Goal: Transaction & Acquisition: Purchase product/service

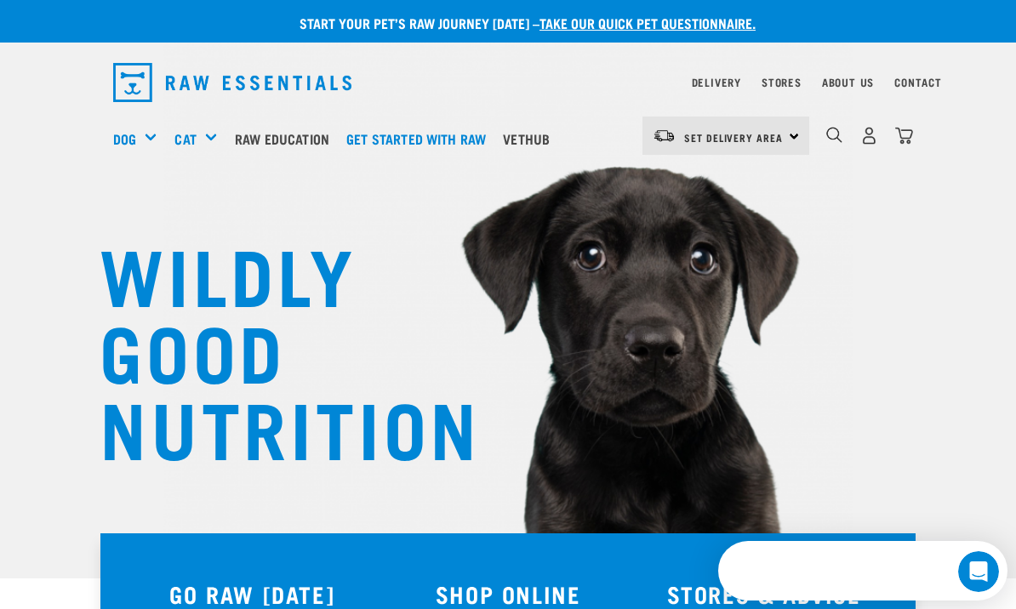
click at [0, 0] on div "Treats" at bounding box center [0, 0] width 0 height 0
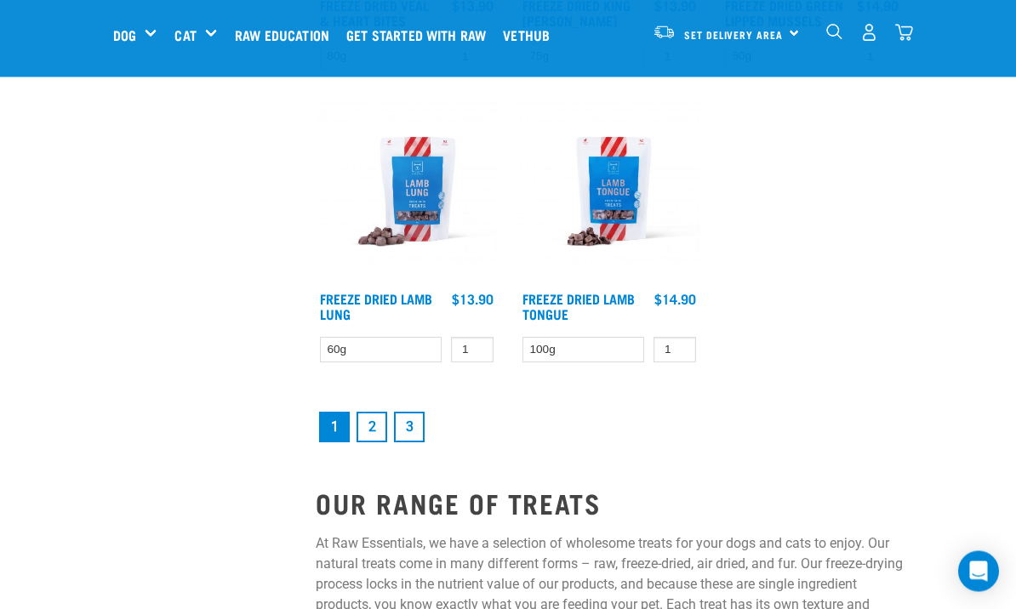
scroll to position [3098, 0]
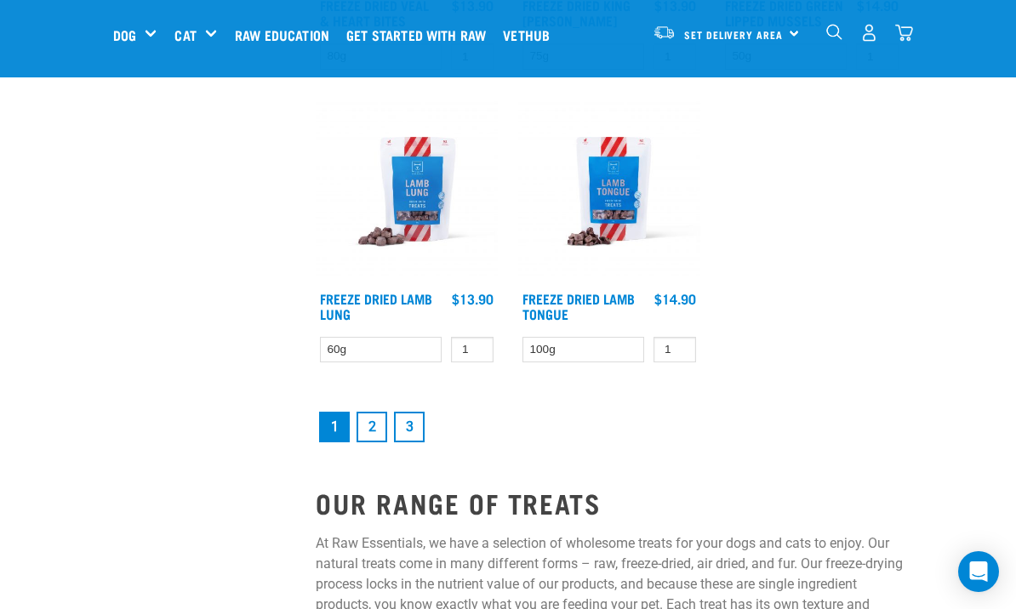
click at [375, 441] on link "2" at bounding box center [371, 427] width 31 height 31
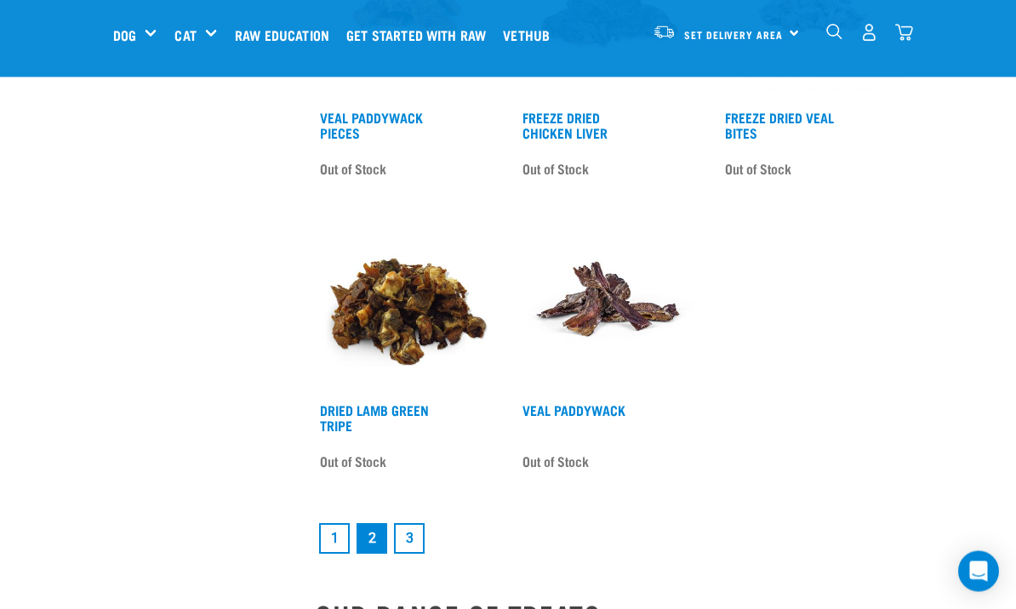
scroll to position [3012, 0]
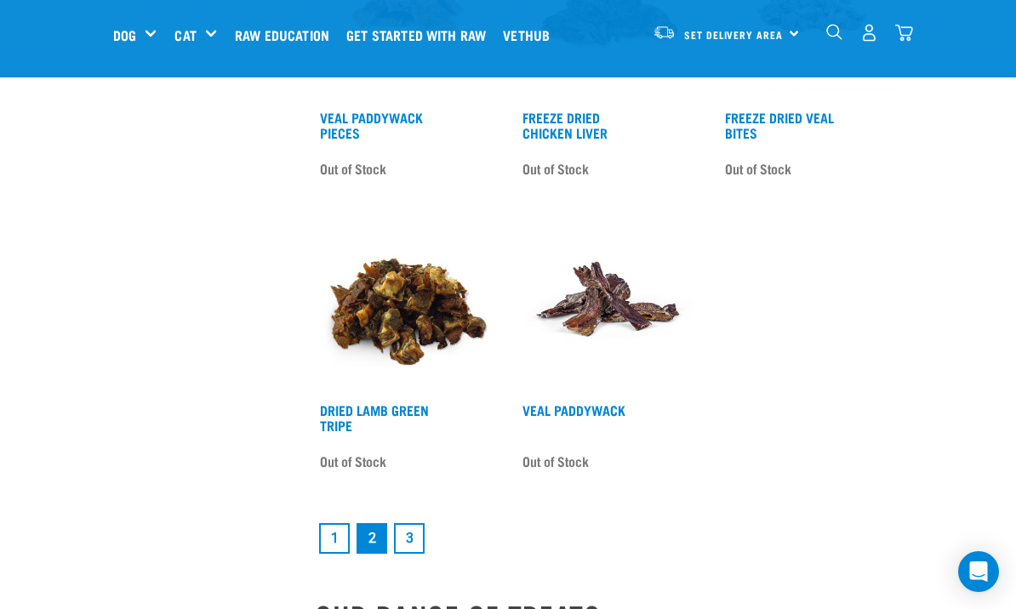
click at [413, 539] on link "3" at bounding box center [409, 538] width 31 height 31
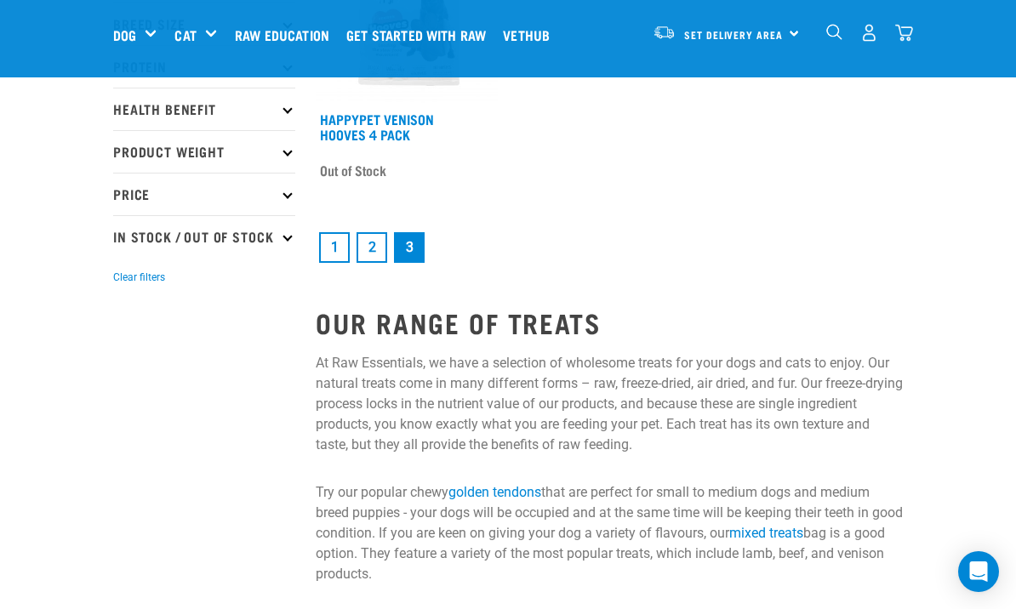
scroll to position [282, 0]
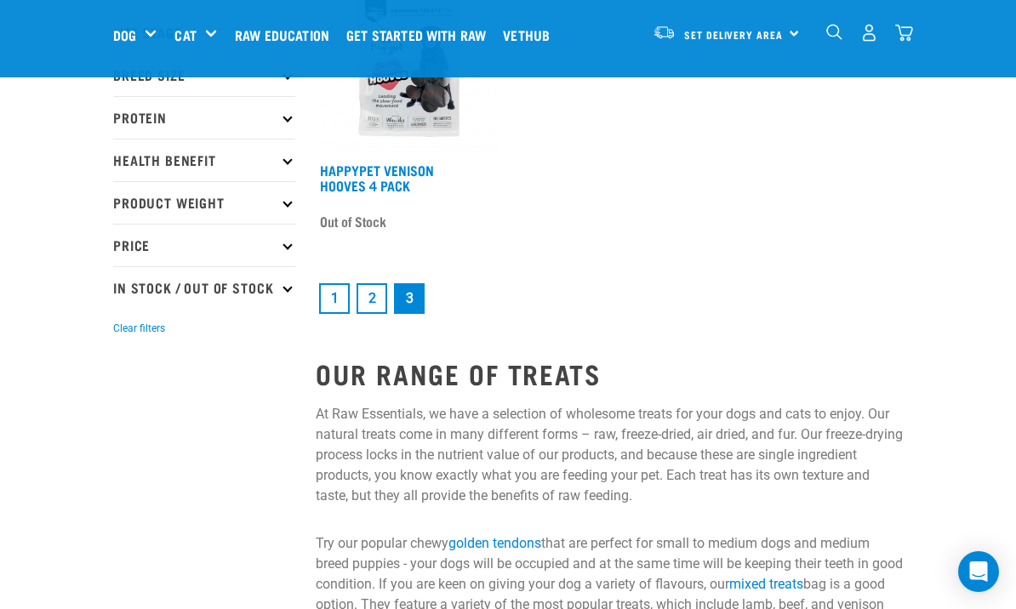
click at [327, 303] on link "1" at bounding box center [334, 298] width 31 height 31
